Goal: Task Accomplishment & Management: Manage account settings

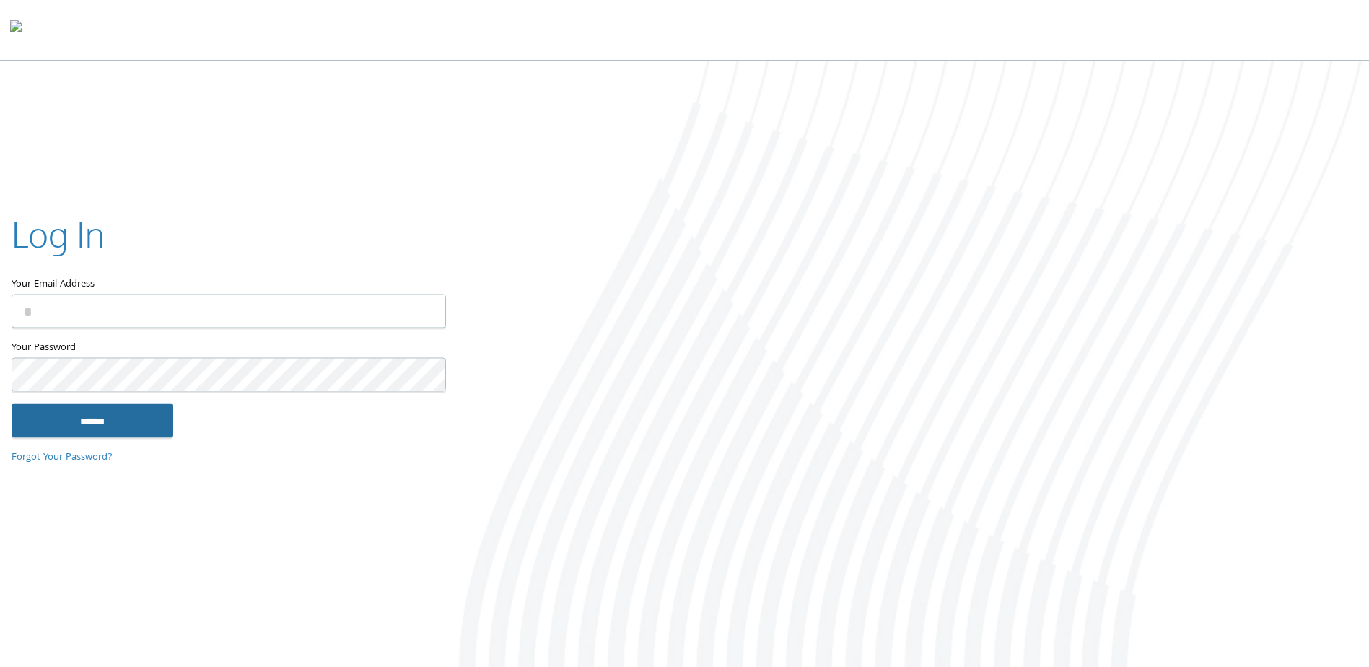
type input "**********"
click at [122, 421] on input "******" at bounding box center [93, 420] width 162 height 35
type input "**********"
click at [67, 416] on input "******" at bounding box center [93, 420] width 162 height 35
